Goal: Transaction & Acquisition: Purchase product/service

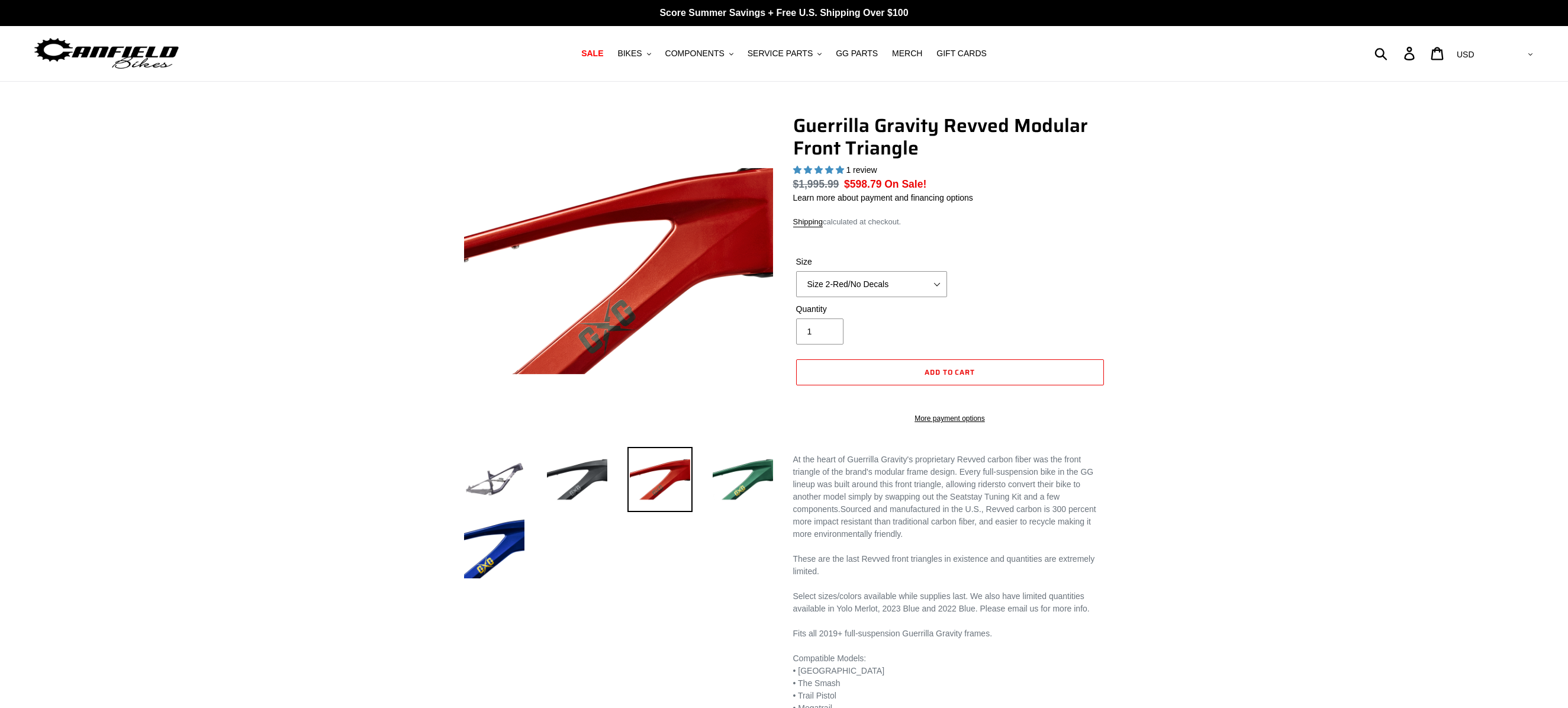
select select "highest-rating"
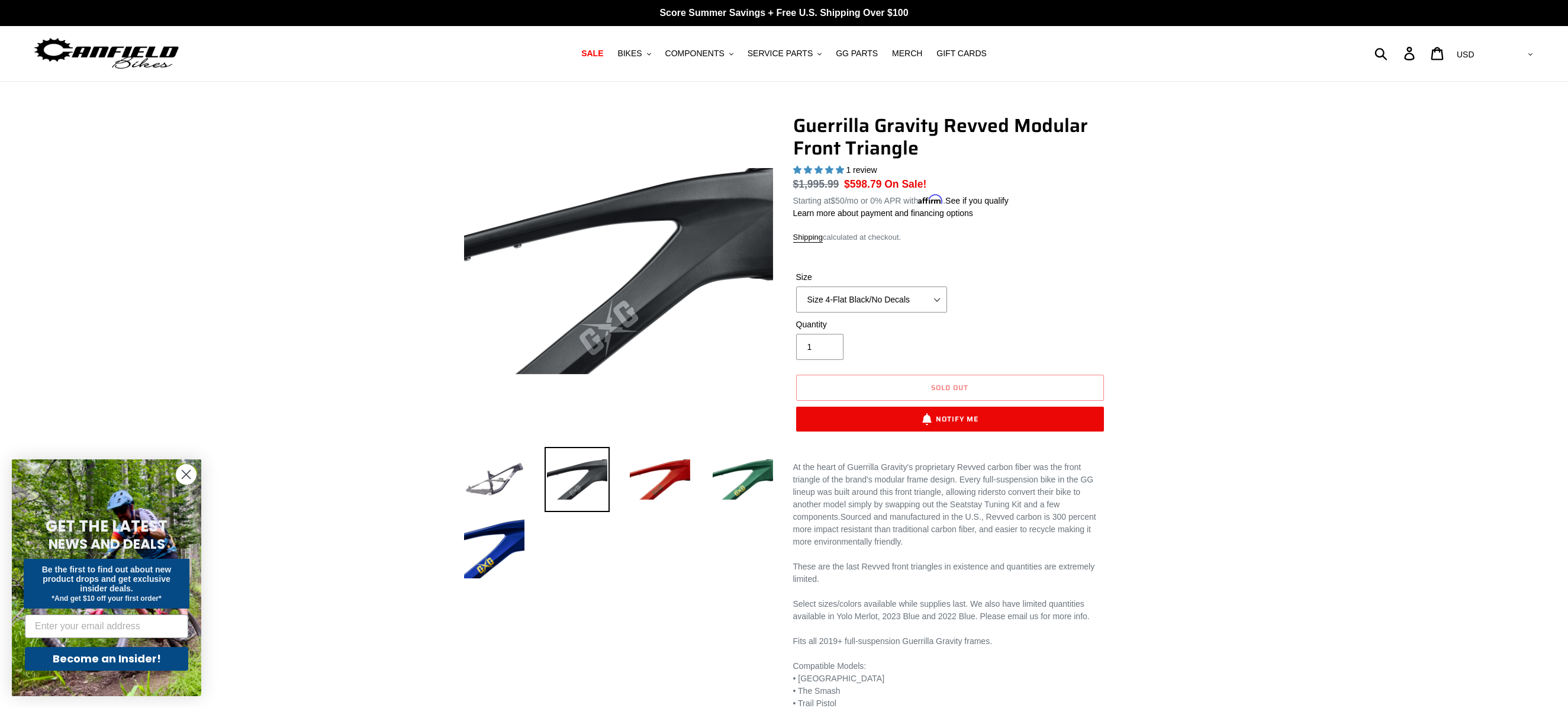
click at [1004, 319] on div "Quantity 1" at bounding box center [950, 342] width 313 height 47
select select "Size 4-Light Blue/No Decals"
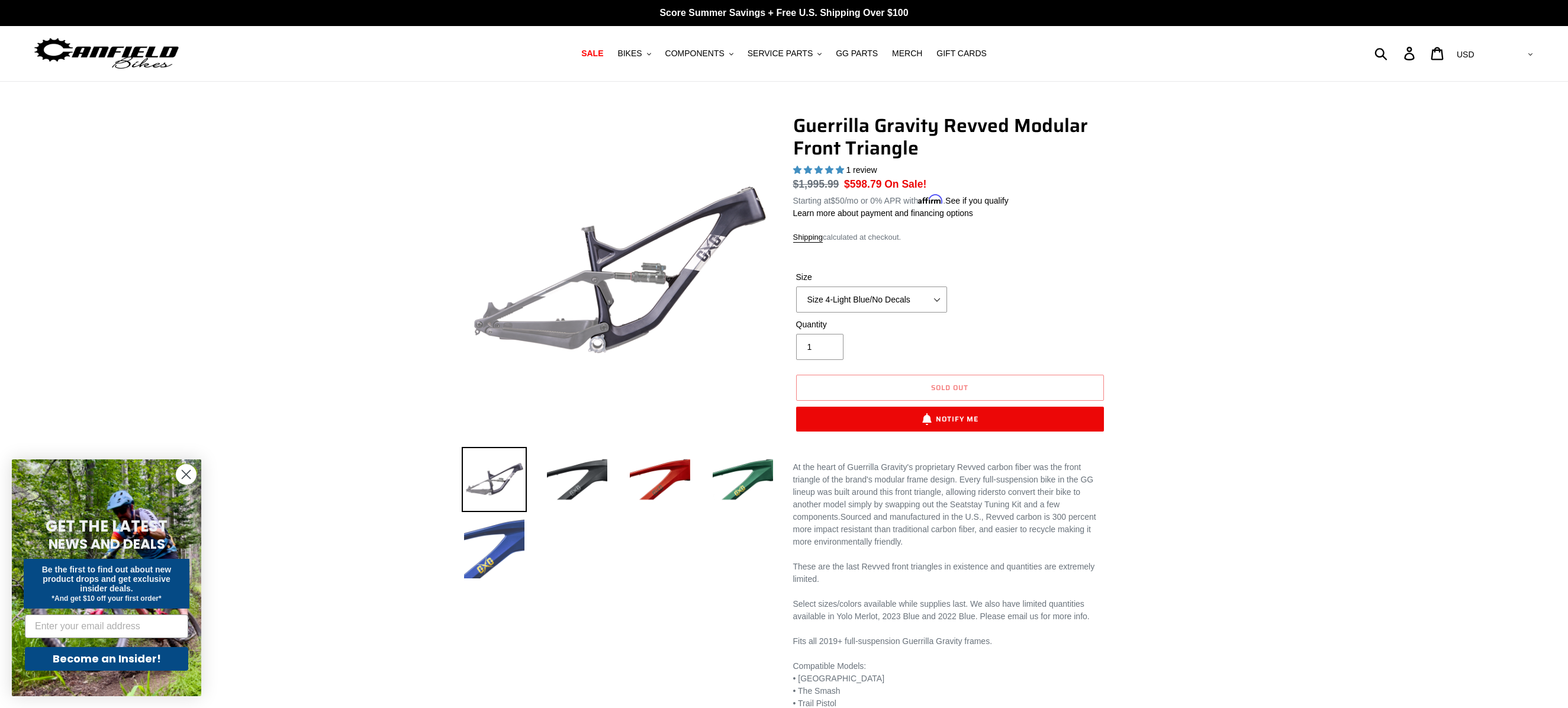
click at [477, 538] on img at bounding box center [494, 548] width 65 height 65
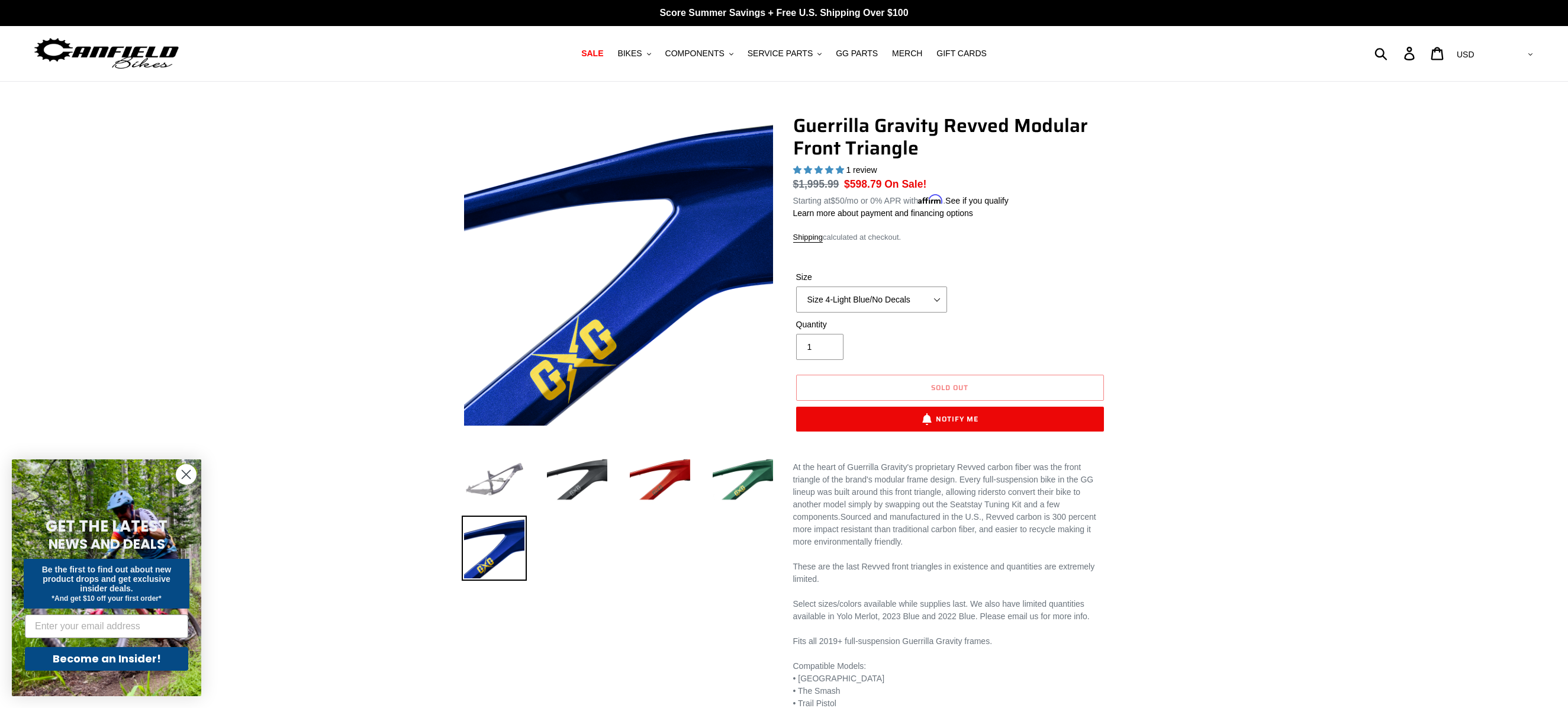
click at [497, 483] on img at bounding box center [494, 479] width 65 height 65
